Goal: Find specific page/section: Find specific page/section

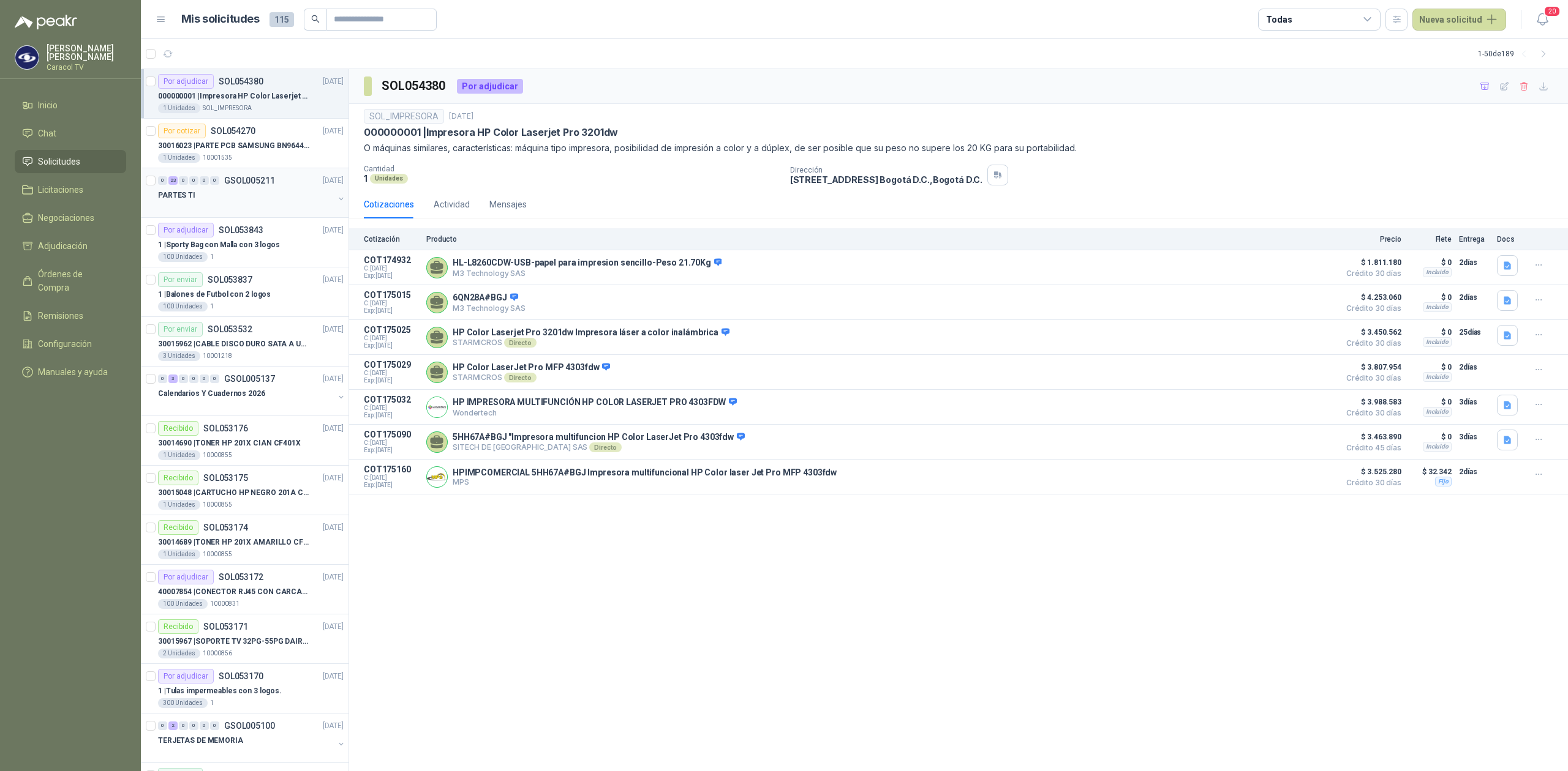
click at [238, 197] on div "PARTES TI" at bounding box center [246, 195] width 176 height 14
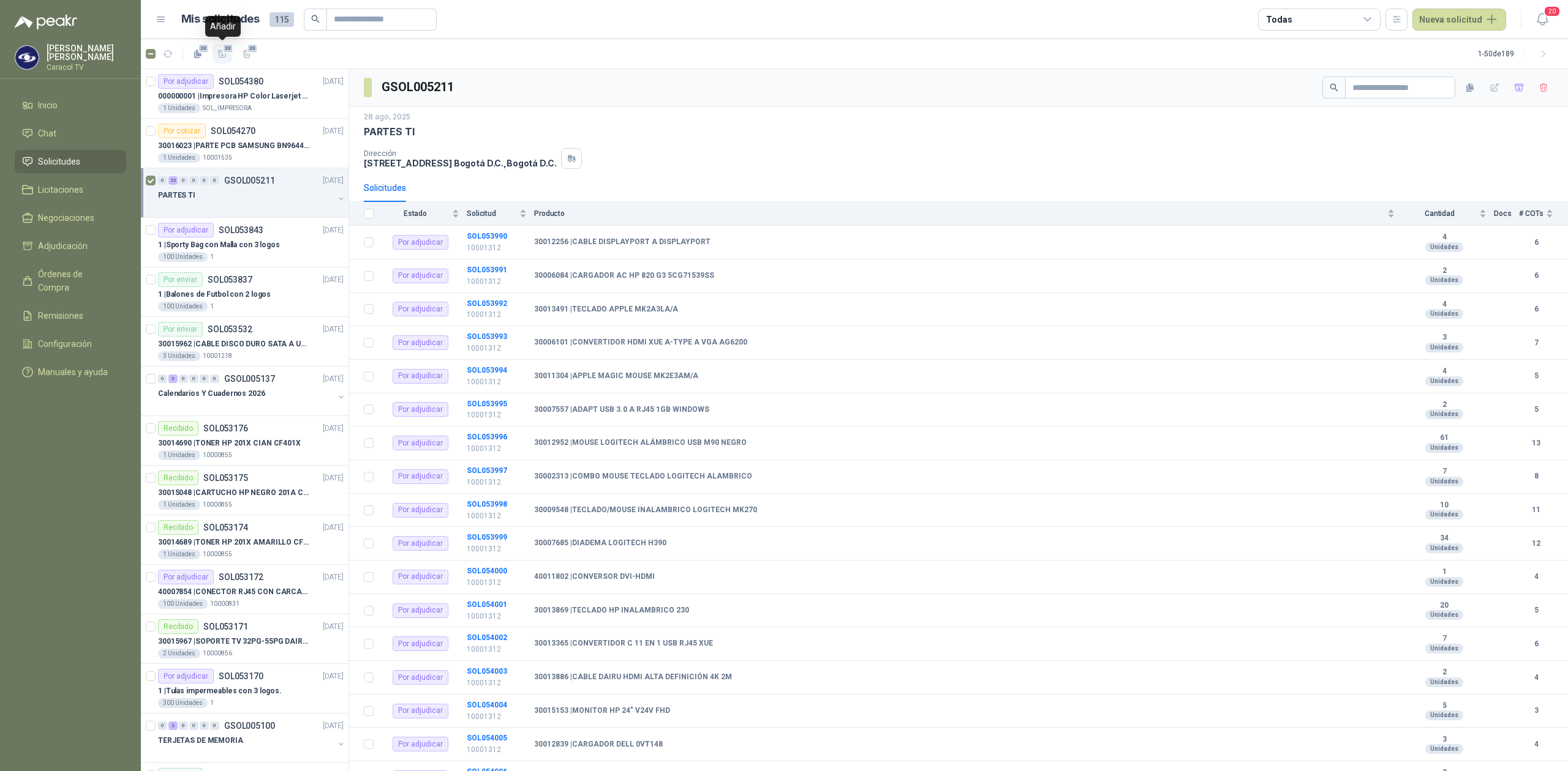
click at [220, 49] on icon "button" at bounding box center [222, 53] width 10 height 10
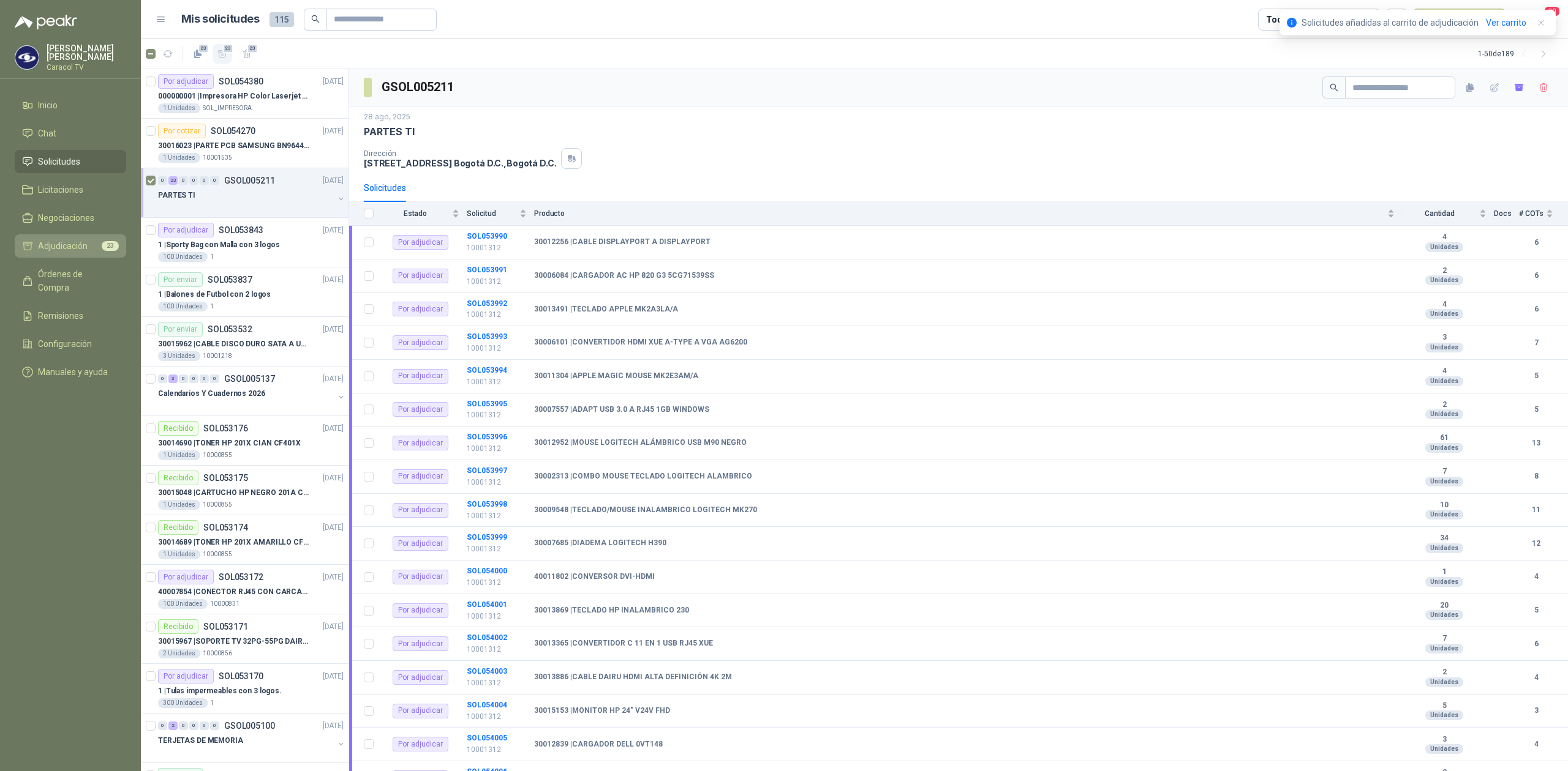
click at [69, 243] on span "Adjudicación" at bounding box center [63, 246] width 50 height 14
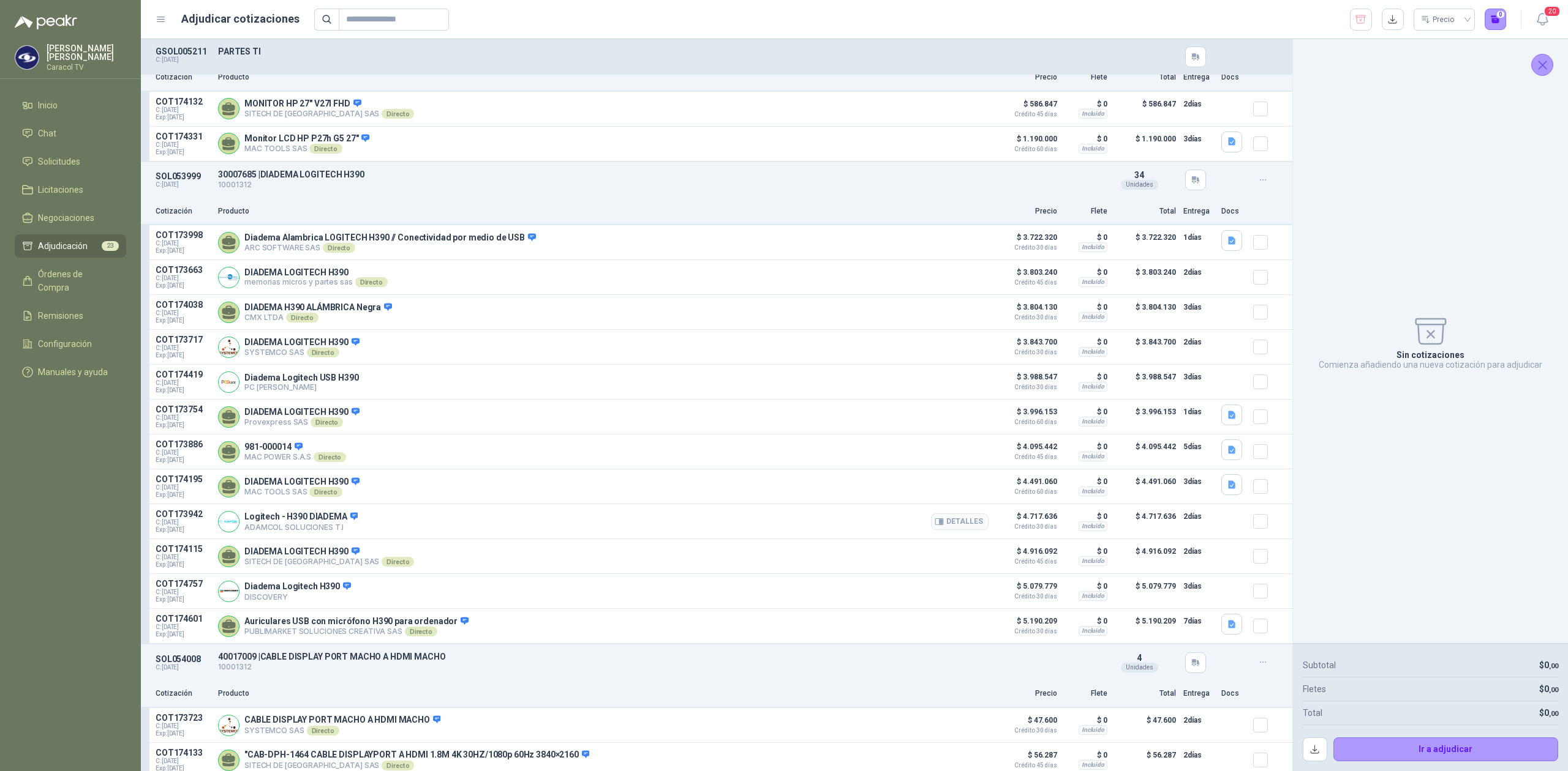
scroll to position [3213, 0]
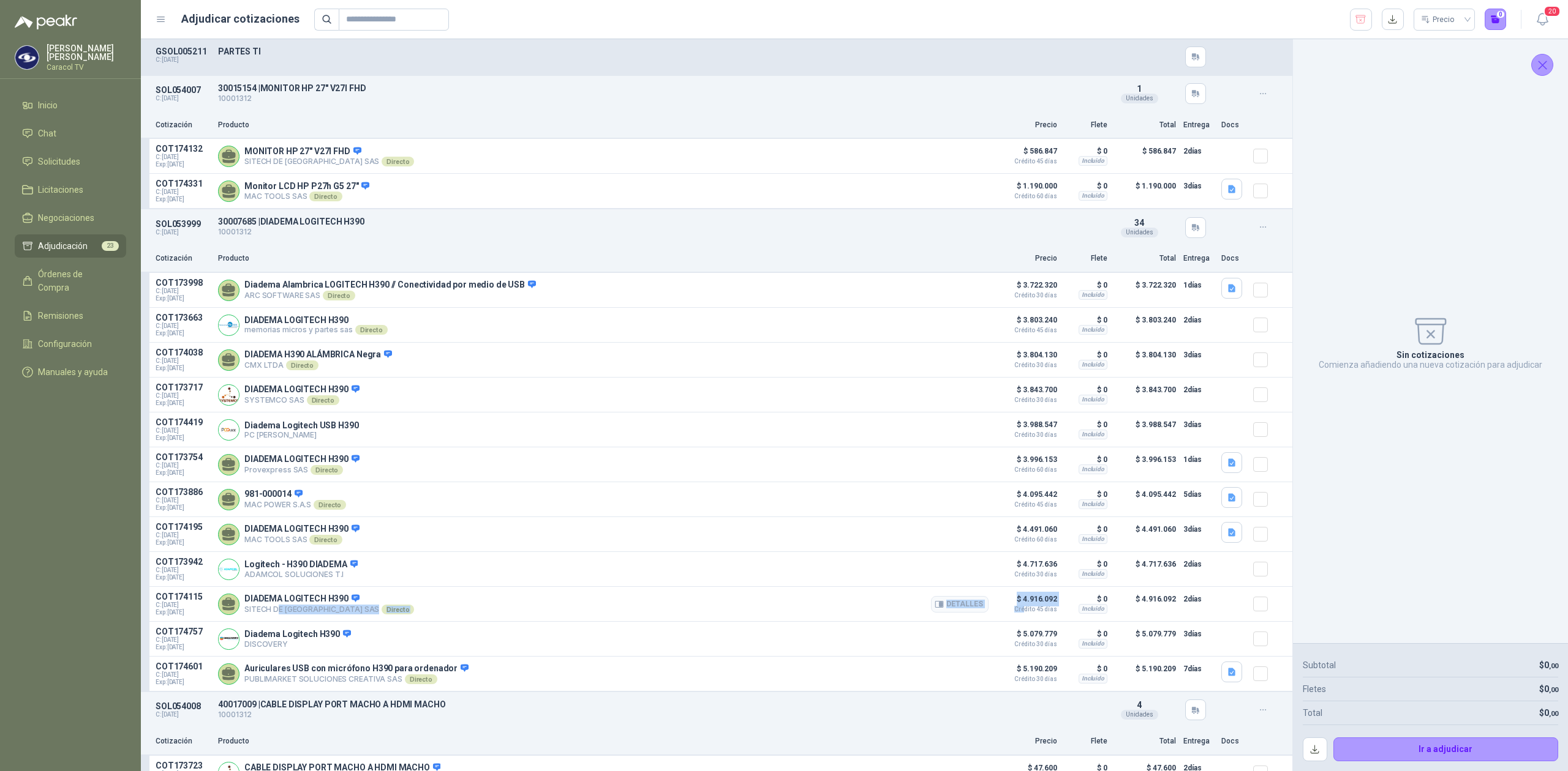
drag, startPoint x: 276, startPoint y: 630, endPoint x: 1017, endPoint y: 630, distance: 741.0
click at [1017, 622] on article "COT174115 C: [DATE] Exp: [DATE] DIADEMA LOGITECH H390 SITECH DE [GEOGRAPHIC_DAT…" at bounding box center [716, 604] width 1151 height 35
click at [530, 399] on div "DIADEMA LOGITECH H390 SYSTEMCO SAS Directo Detalles" at bounding box center [604, 394] width 770 height 24
click at [1367, 20] on button "button" at bounding box center [1360, 19] width 22 height 22
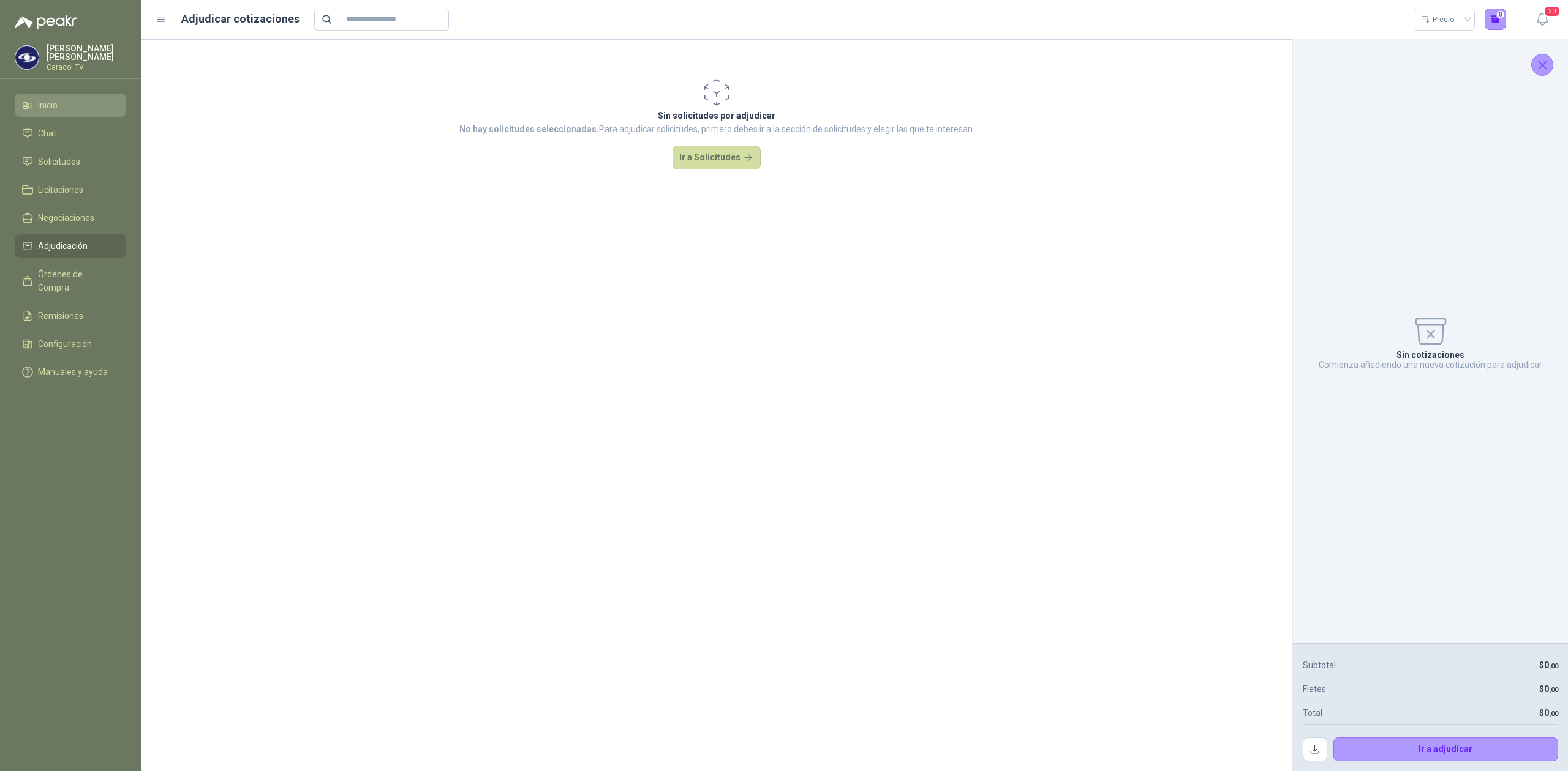
click at [45, 103] on span "Inicio" at bounding box center [48, 105] width 20 height 14
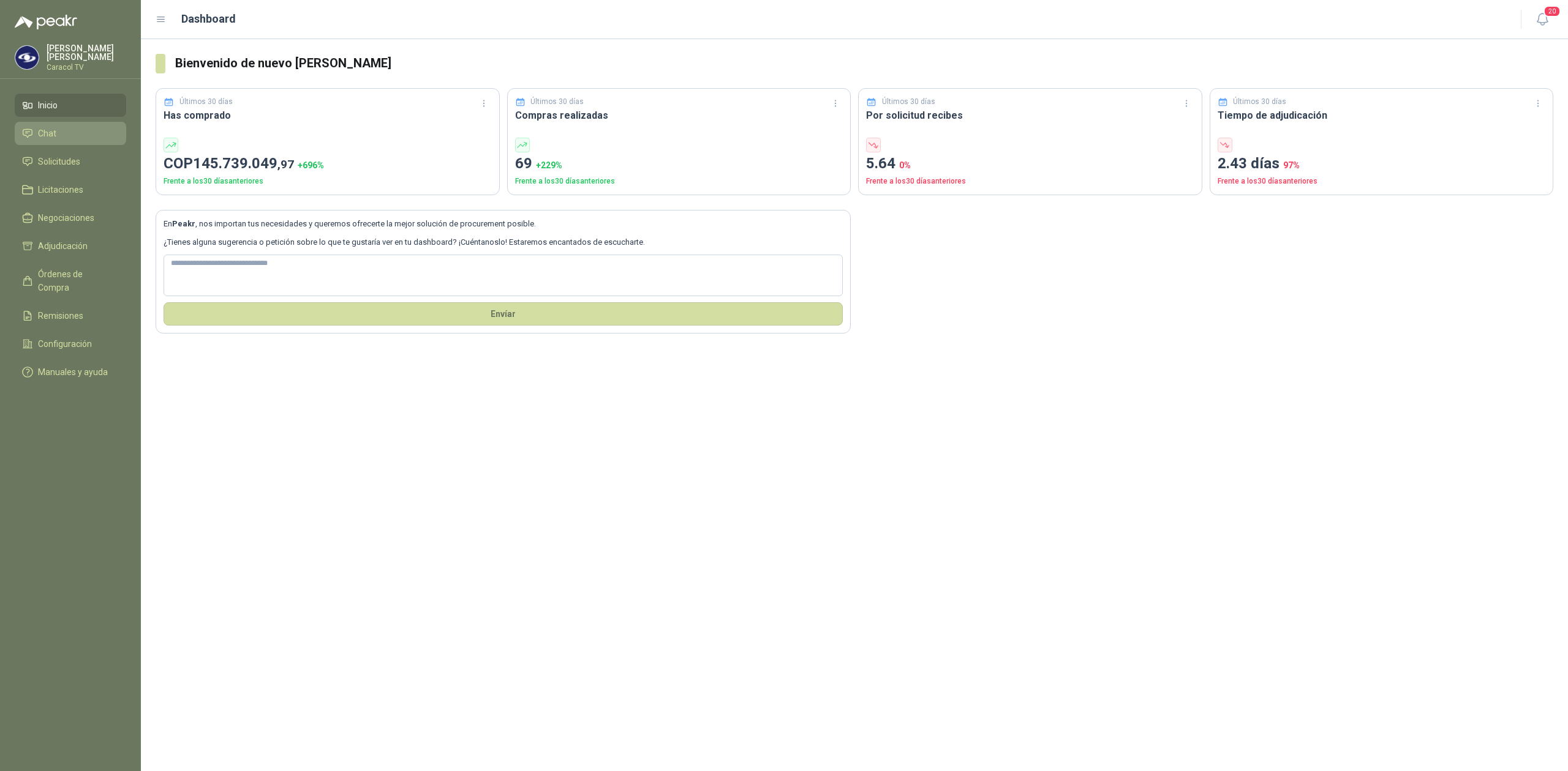
click at [62, 131] on li "Chat" at bounding box center [70, 133] width 97 height 14
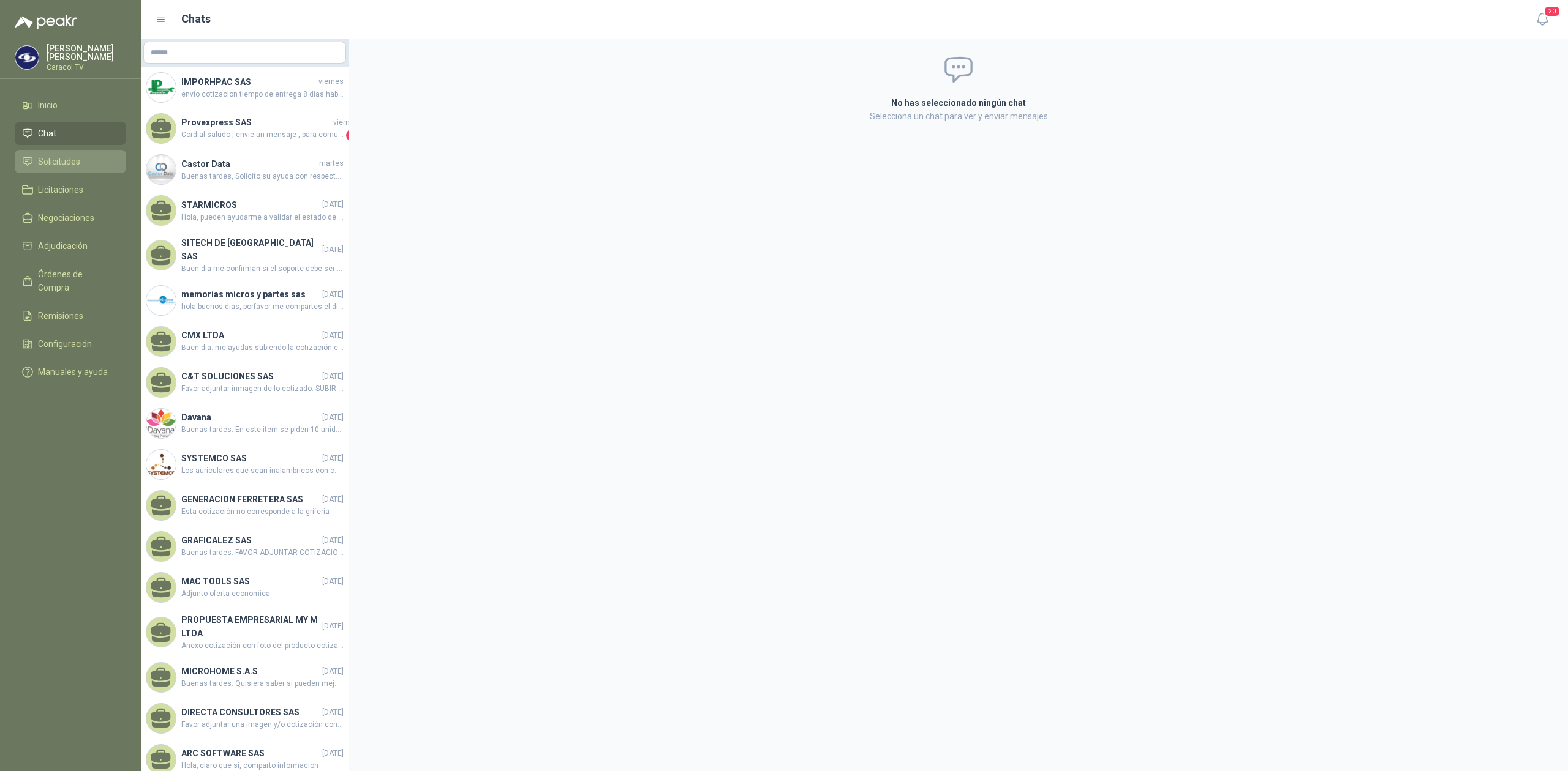
click at [52, 159] on span "Solicitudes" at bounding box center [59, 161] width 43 height 14
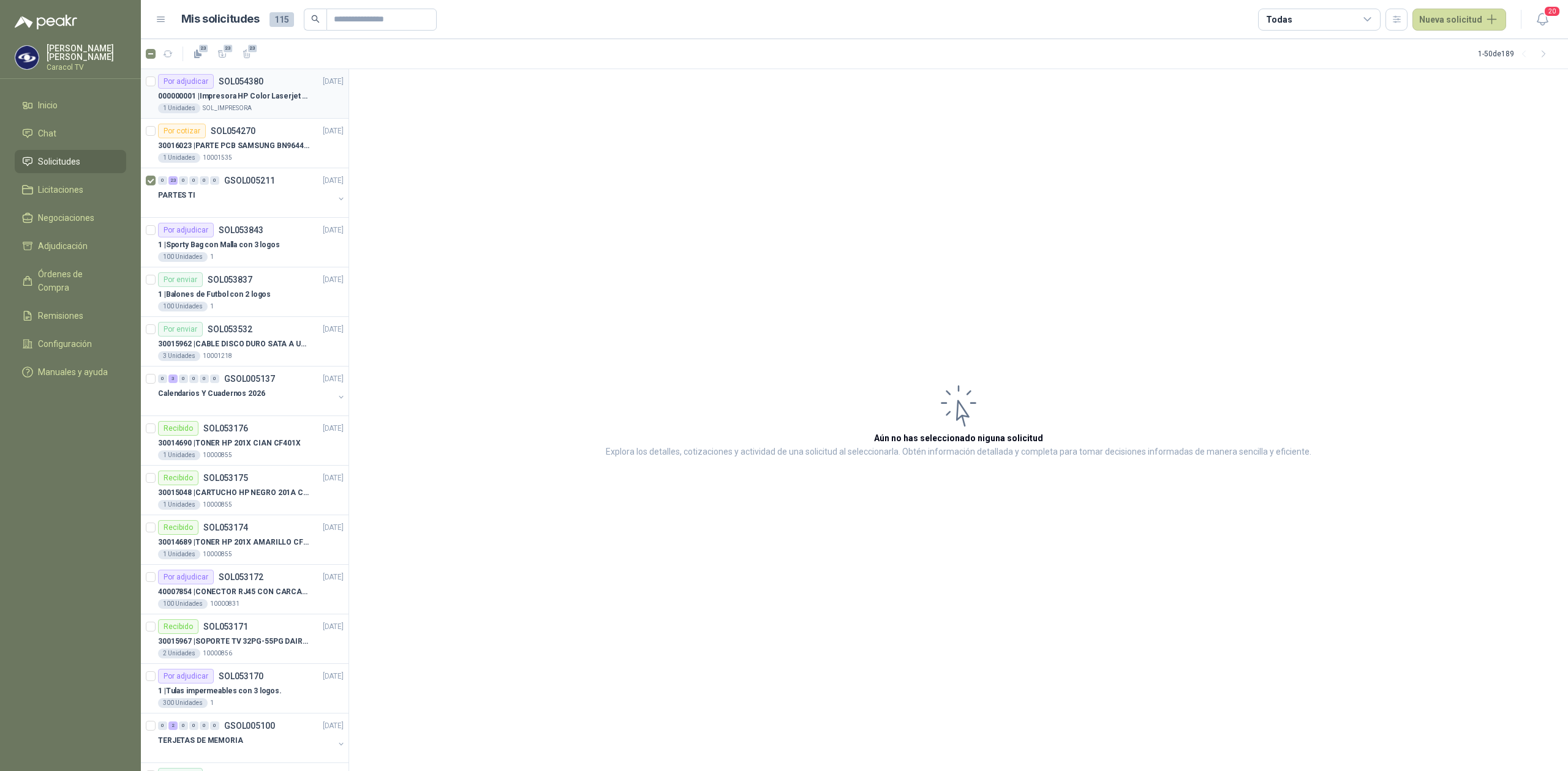
click at [235, 101] on p "000000001 | Impresora HP Color Laserjet Pro 3201dw" at bounding box center [234, 96] width 152 height 12
